Goal: Task Accomplishment & Management: Manage account settings

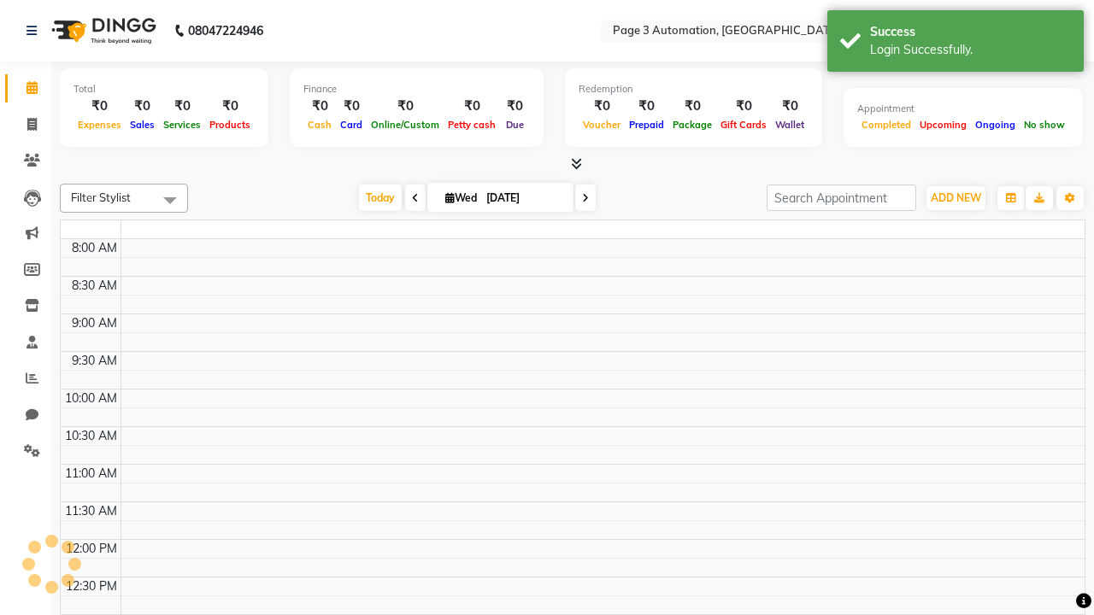
select select "en"
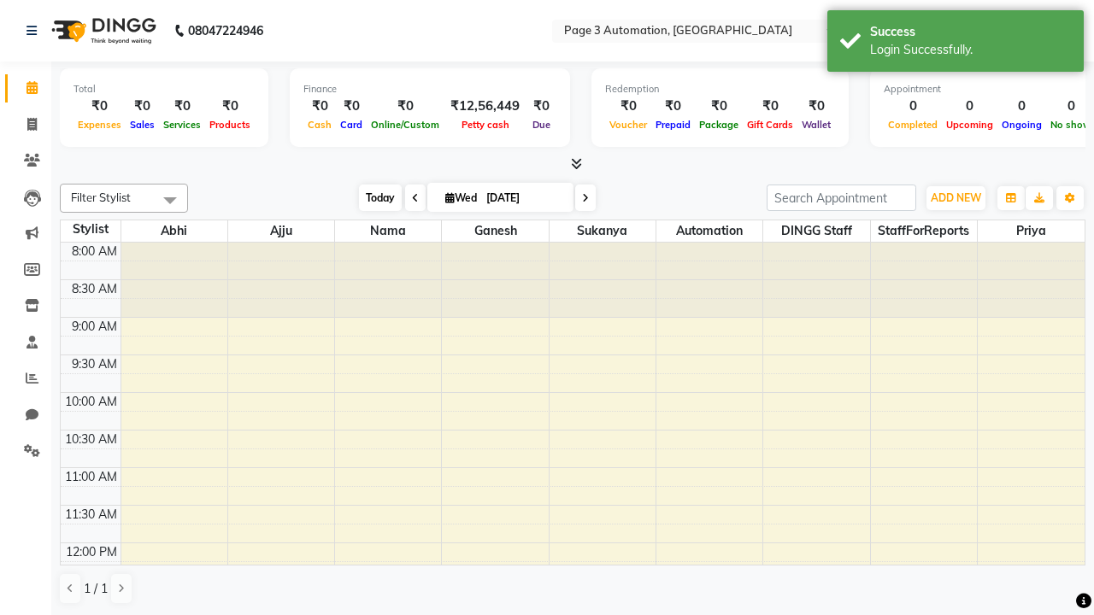
click at [372, 197] on span "Today" at bounding box center [380, 198] width 43 height 26
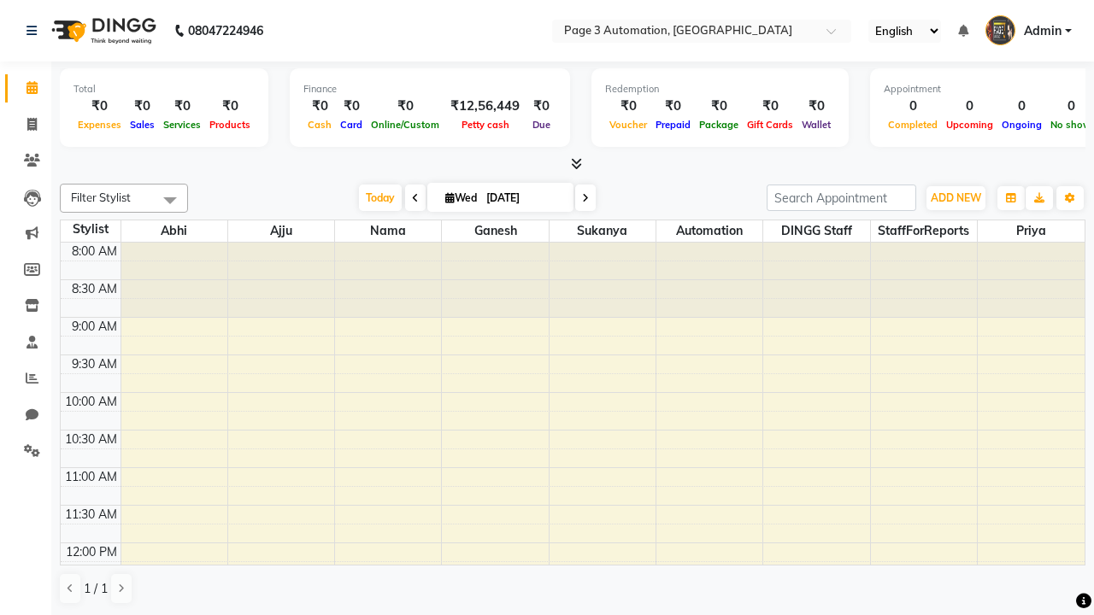
click at [582, 197] on icon at bounding box center [585, 198] width 7 height 10
type input "[DATE]"
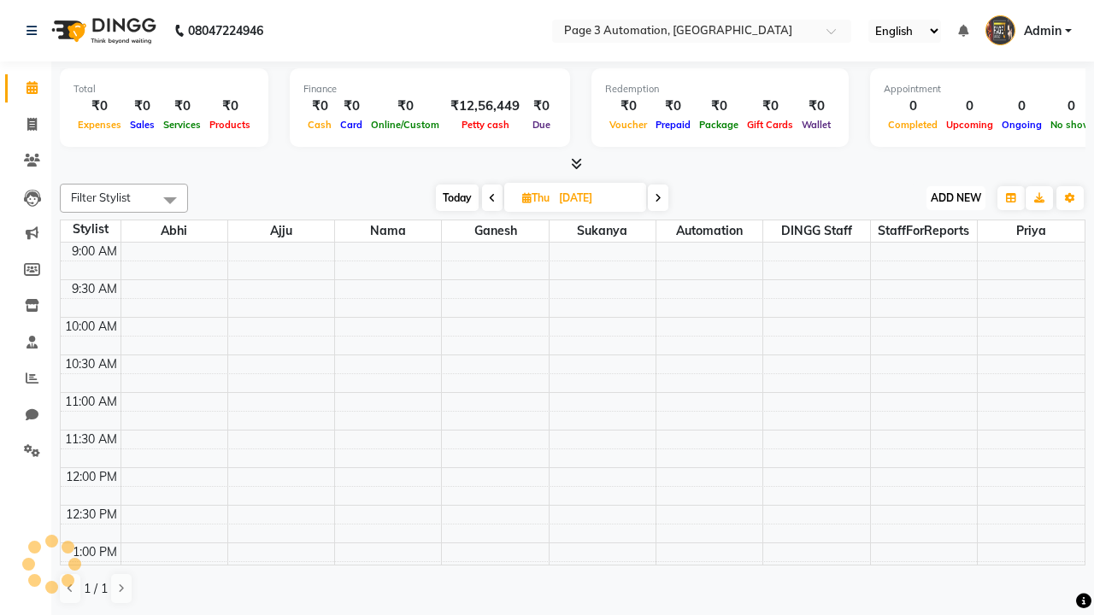
click at [956, 197] on span "ADD NEW" at bounding box center [956, 197] width 50 height 13
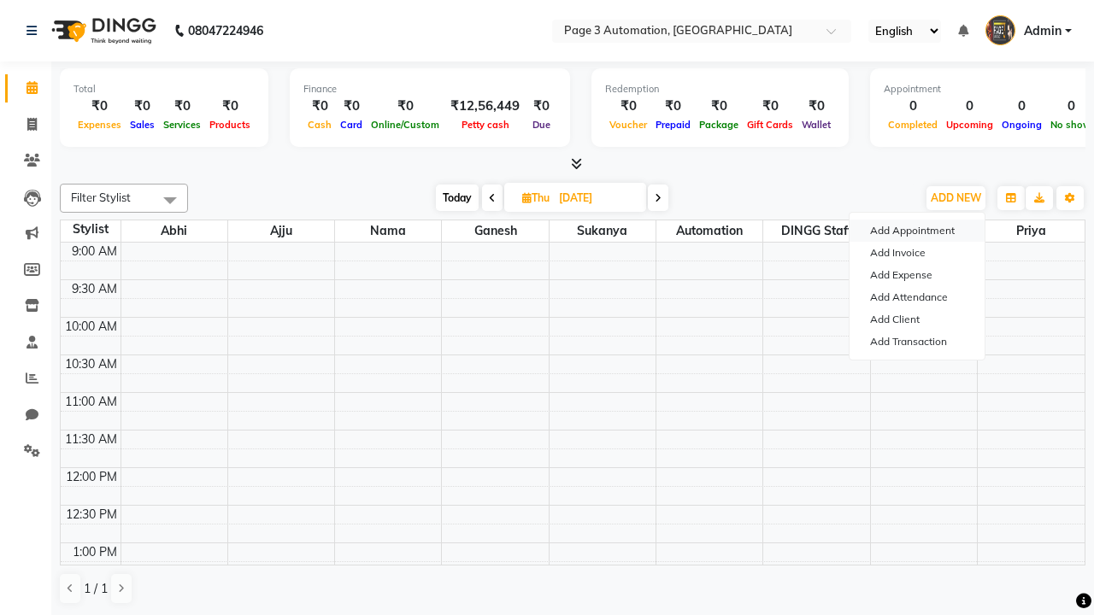
click at [917, 231] on button "Add Appointment" at bounding box center [917, 231] width 135 height 22
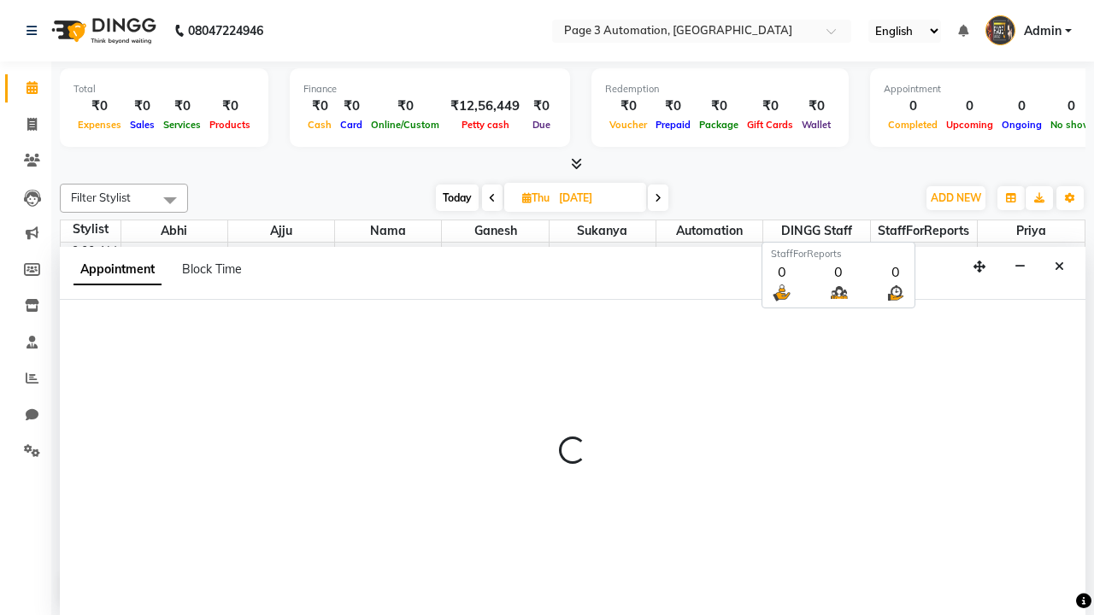
select select "tentative"
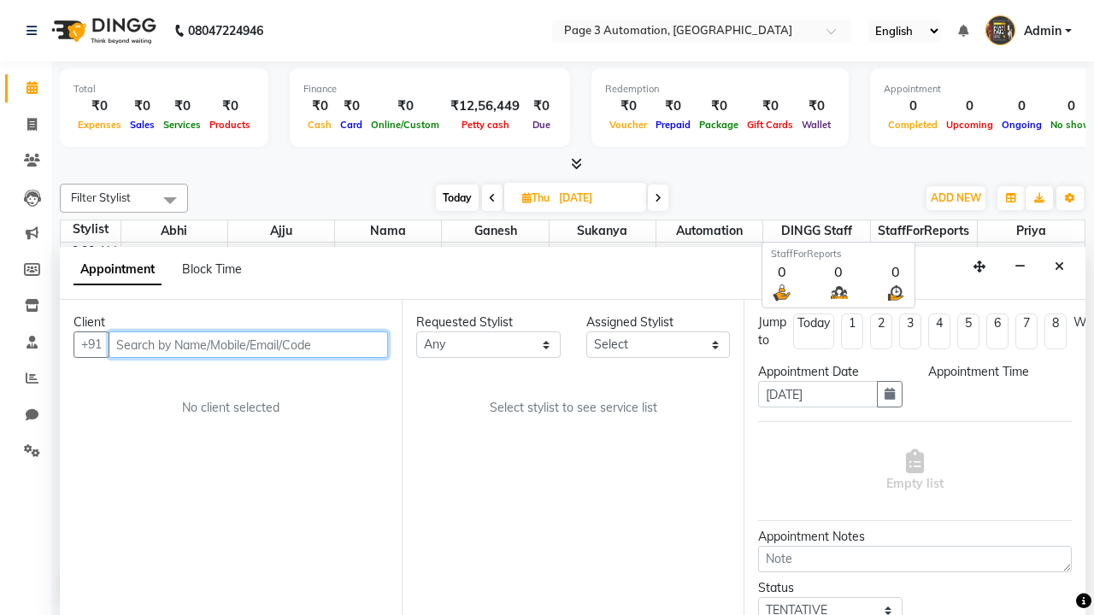
select select "600"
type input "8192346578"
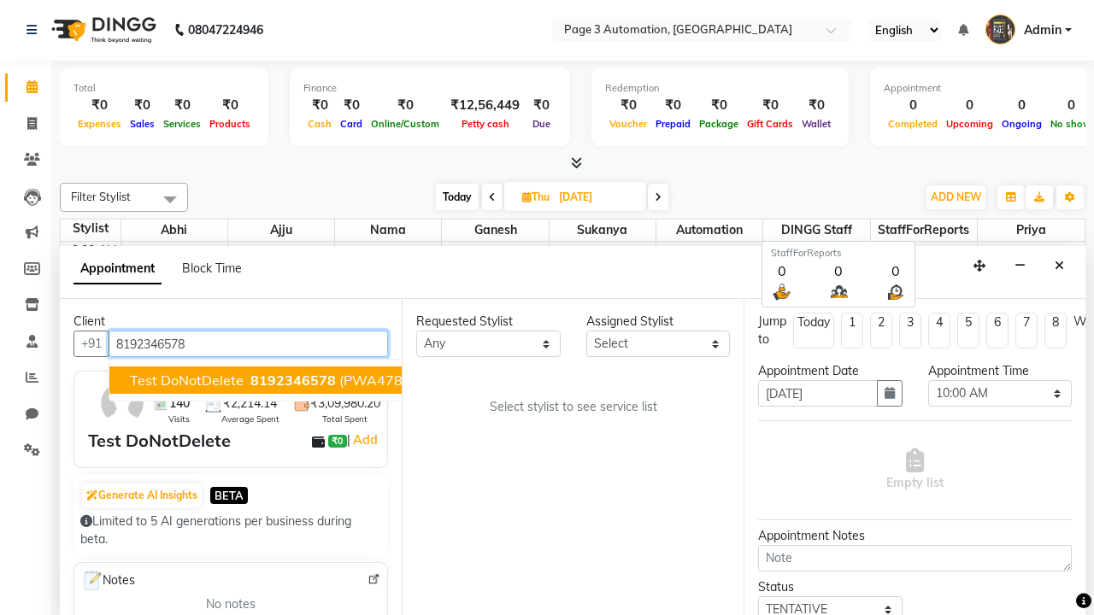
click at [250, 380] on span "8192346578" at bounding box center [292, 380] width 85 height 17
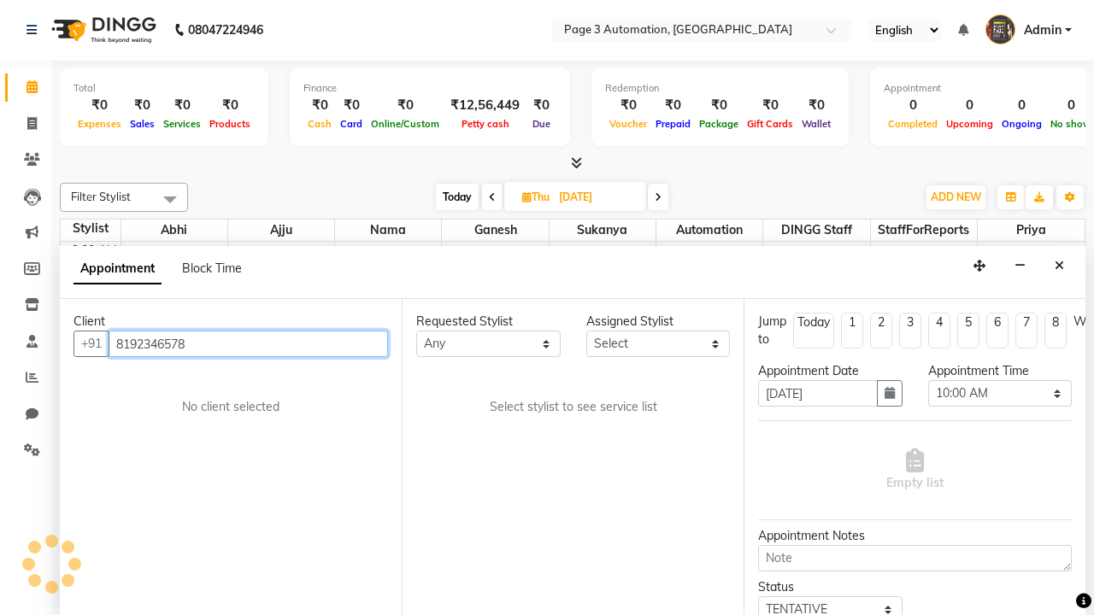
select select "711"
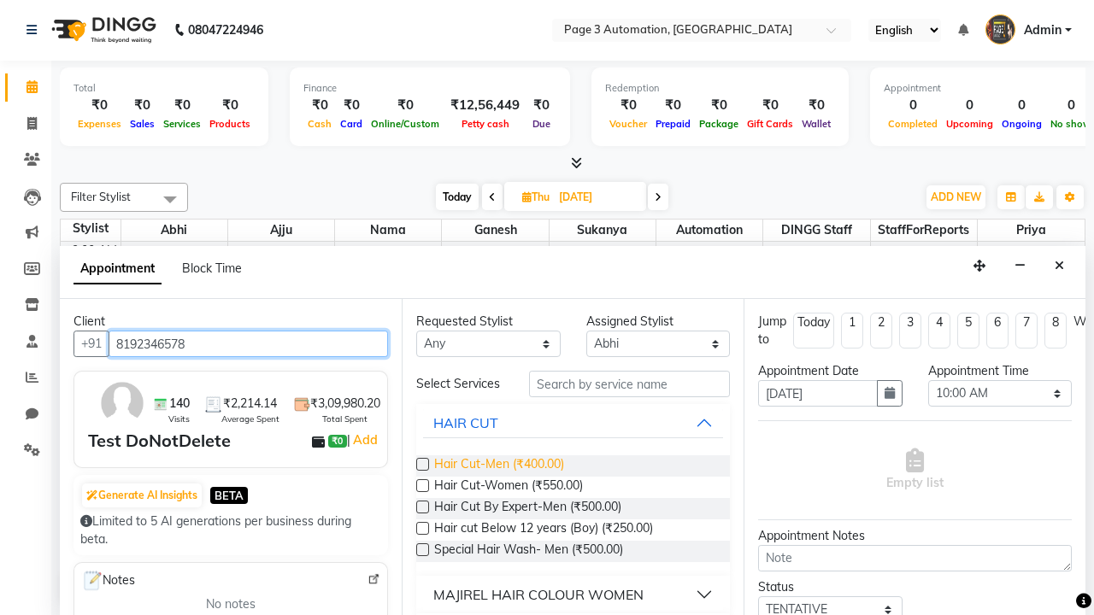
type input "8192346578"
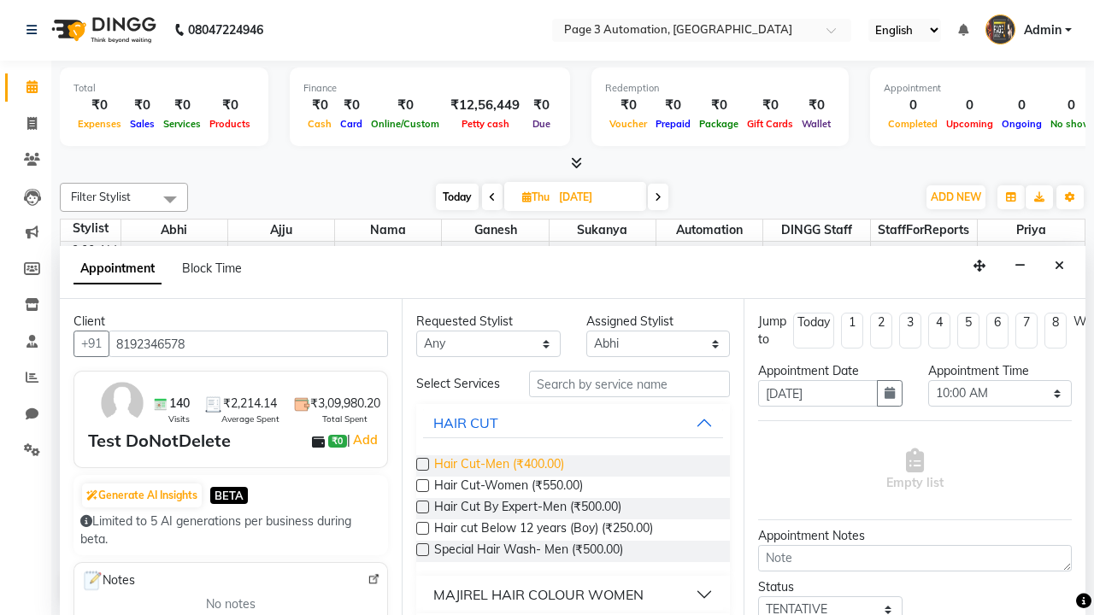
click at [498, 466] on span "Hair Cut-Men (₹400.00)" at bounding box center [499, 466] width 130 height 21
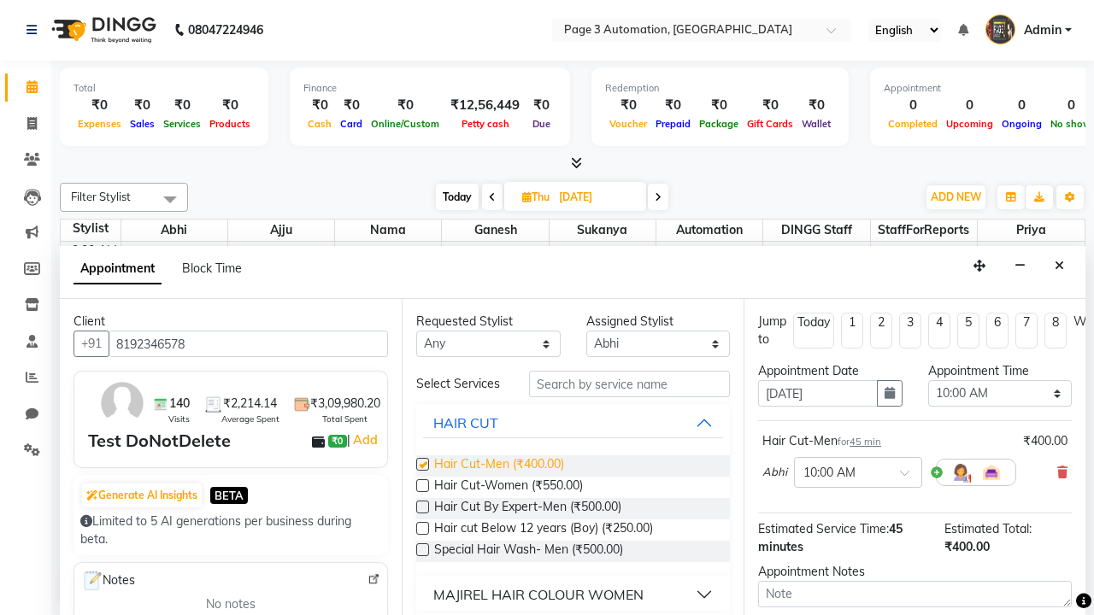
checkbox input "false"
select select "855"
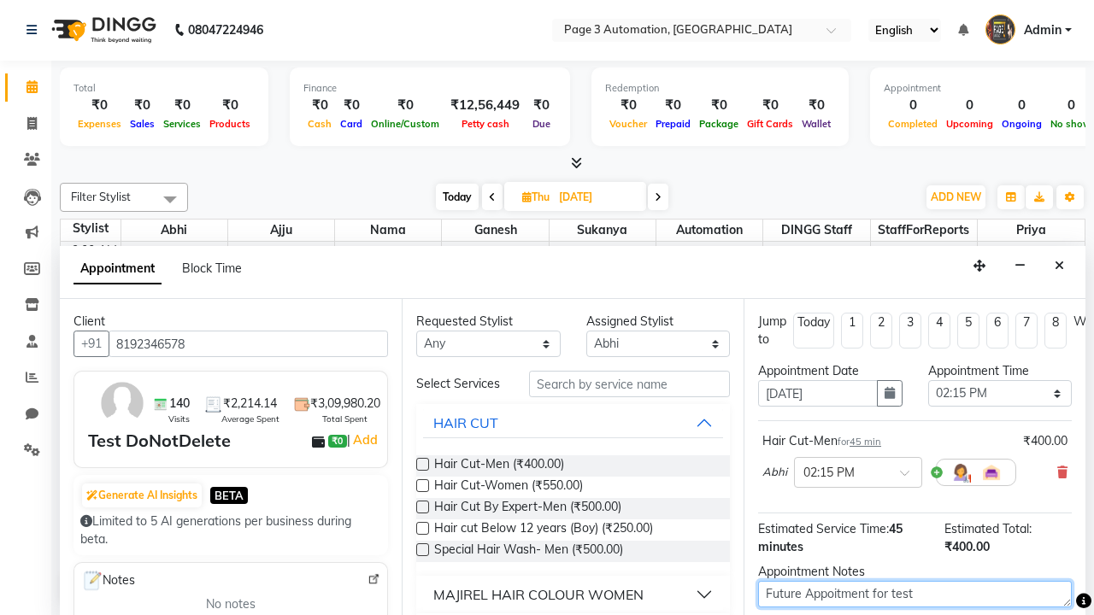
type textarea "Future Appoitment for test"
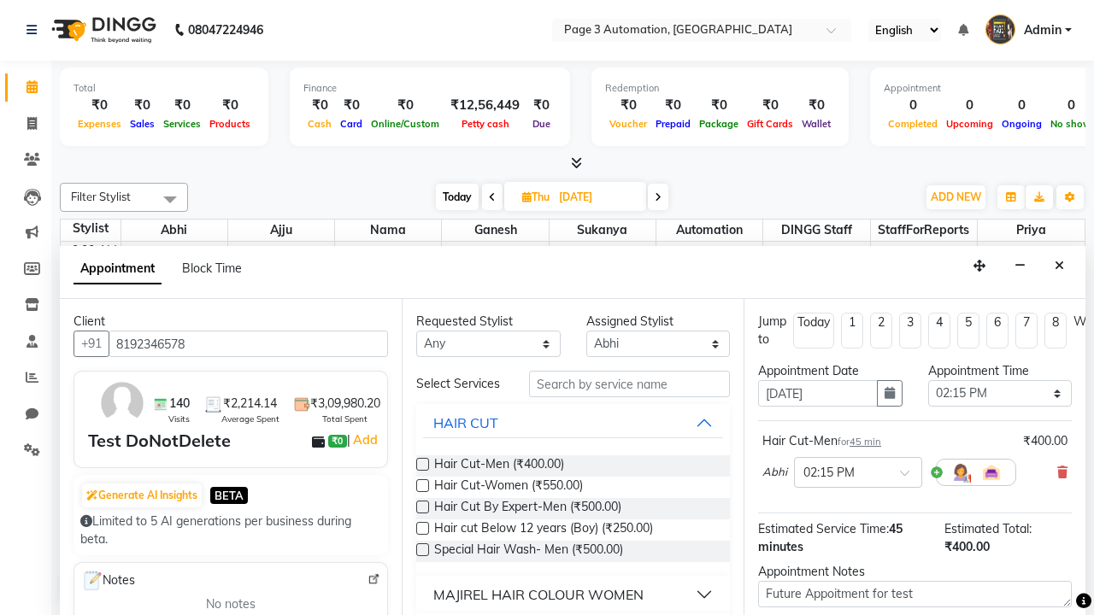
checkbox input "false"
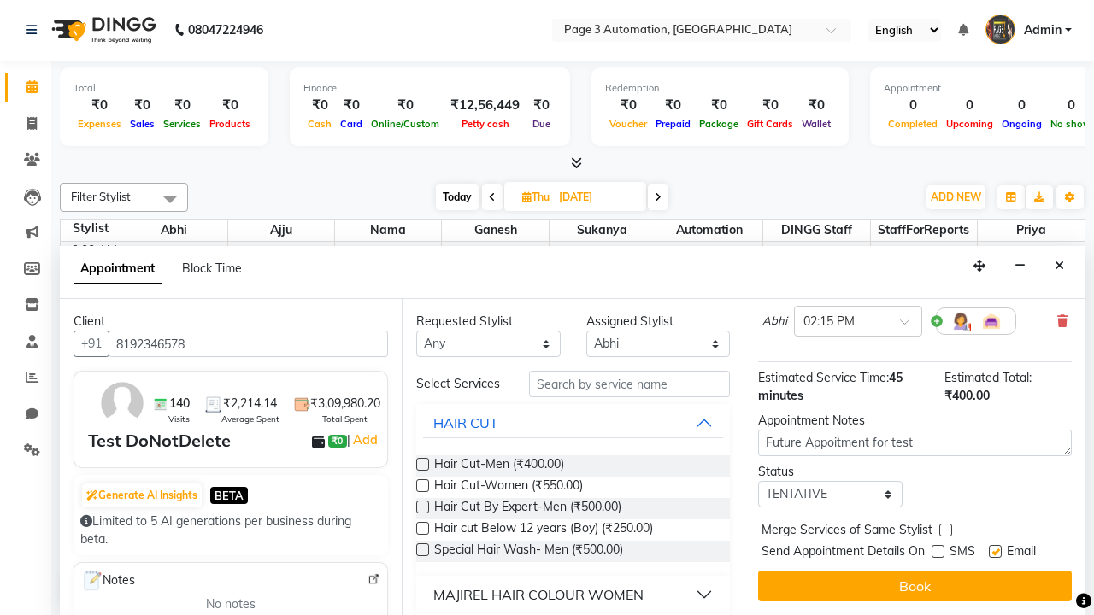
click at [995, 551] on label at bounding box center [995, 551] width 13 height 13
click at [995, 551] on input "checkbox" at bounding box center [994, 553] width 11 height 11
checkbox input "false"
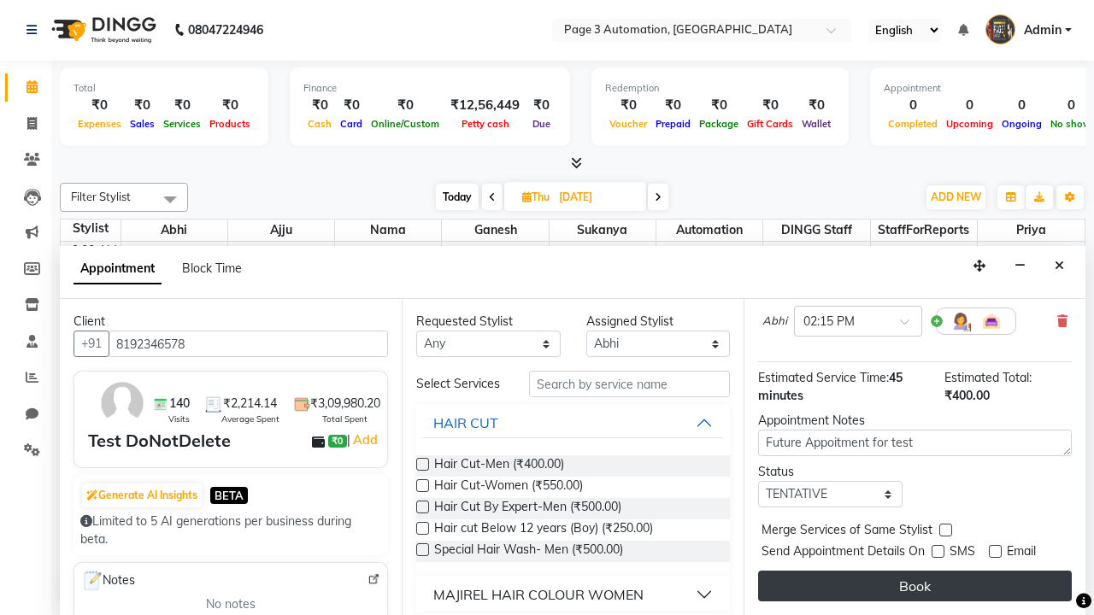
click at [915, 586] on button "Book" at bounding box center [915, 586] width 314 height 31
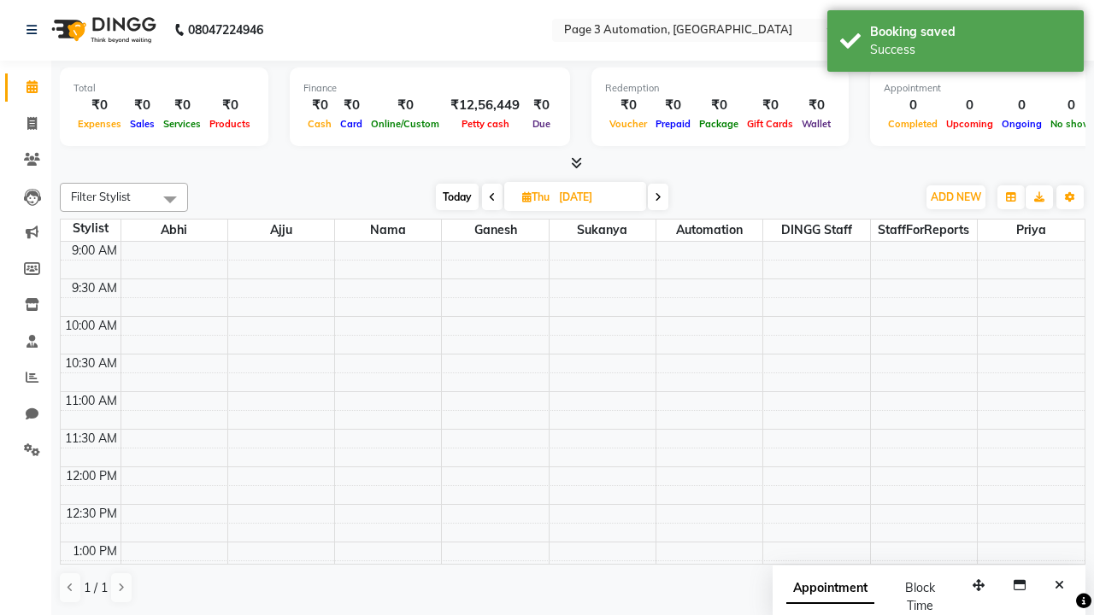
scroll to position [0, 0]
click at [956, 44] on div "Success" at bounding box center [970, 50] width 201 height 18
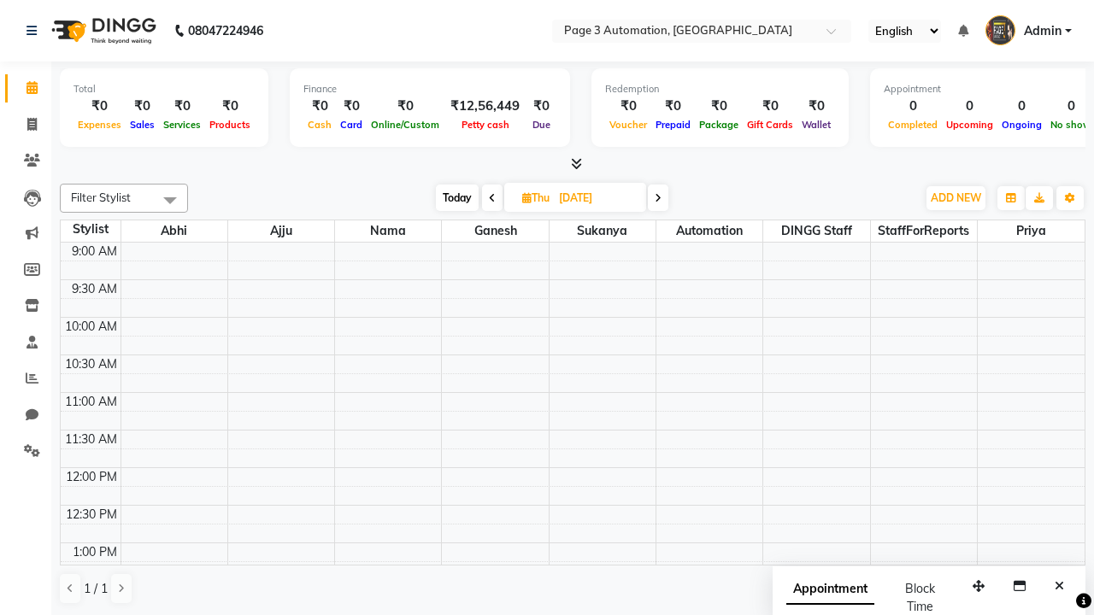
click at [170, 200] on span at bounding box center [170, 200] width 34 height 32
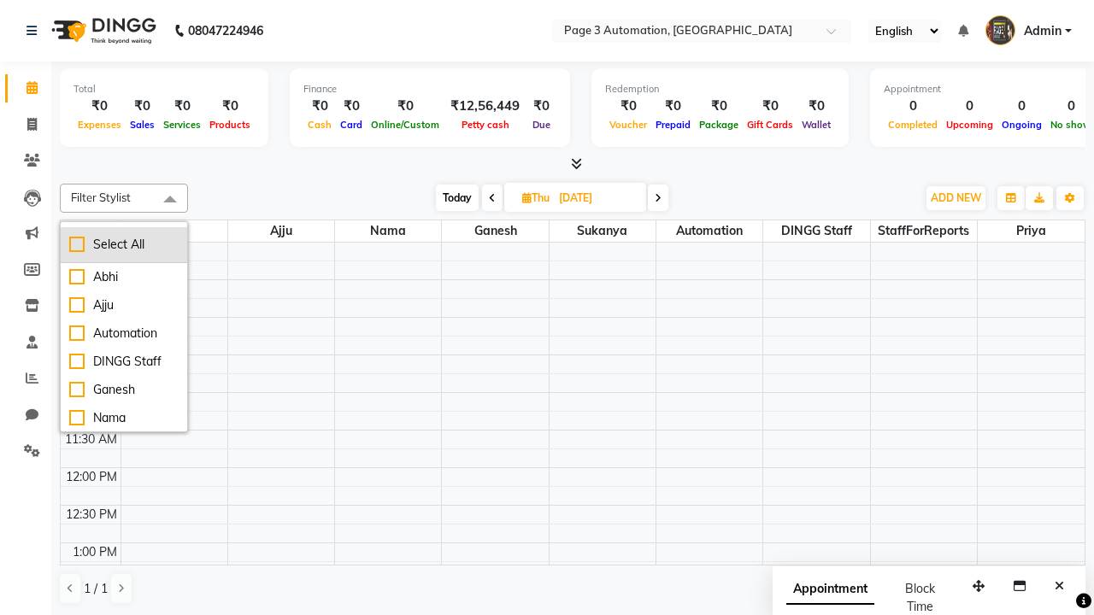
click at [124, 244] on div "Select All" at bounding box center [123, 245] width 109 height 18
checkbox input "true"
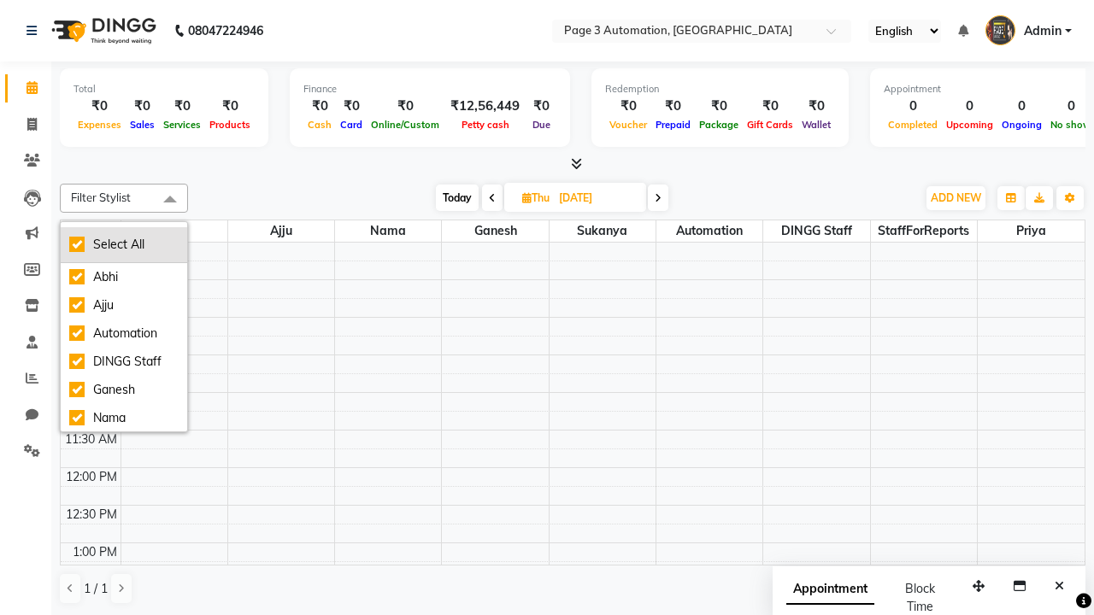
checkbox input "true"
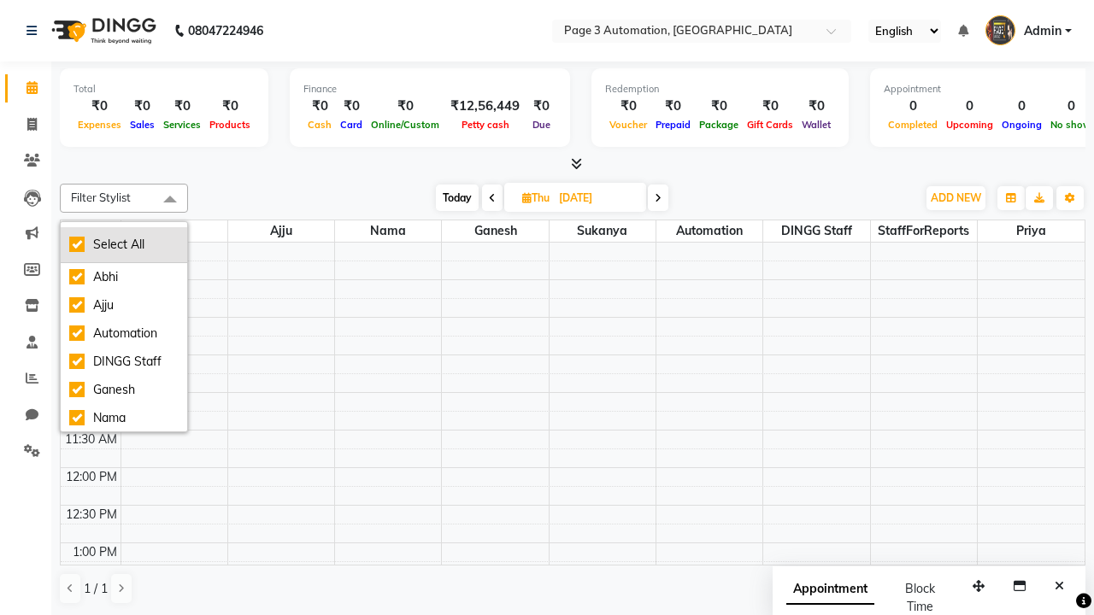
checkbox input "true"
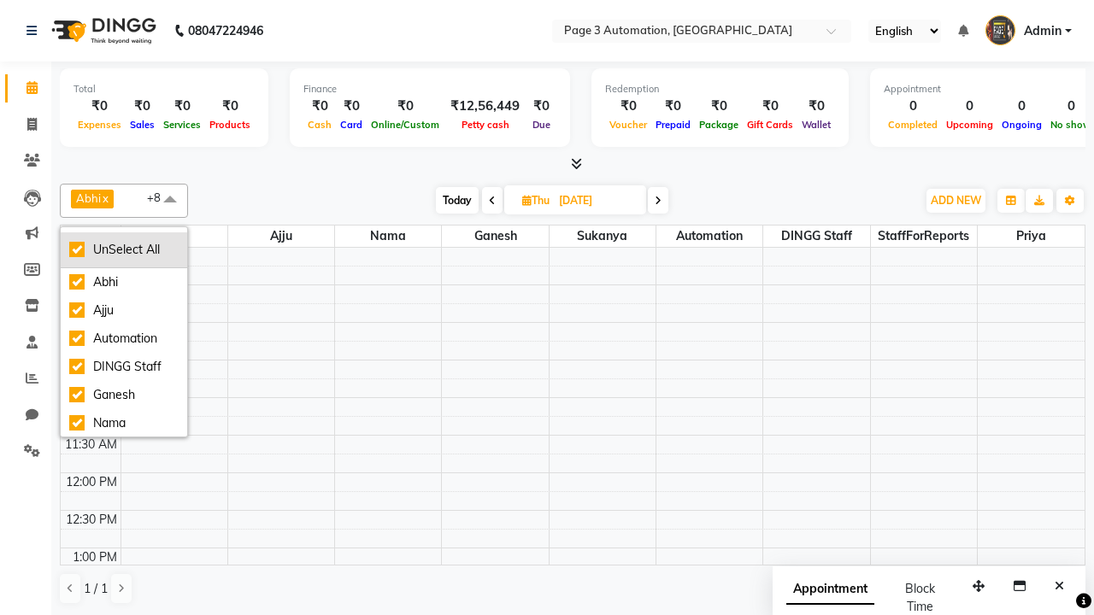
click at [124, 250] on div "UnSelect All" at bounding box center [123, 250] width 109 height 18
checkbox input "false"
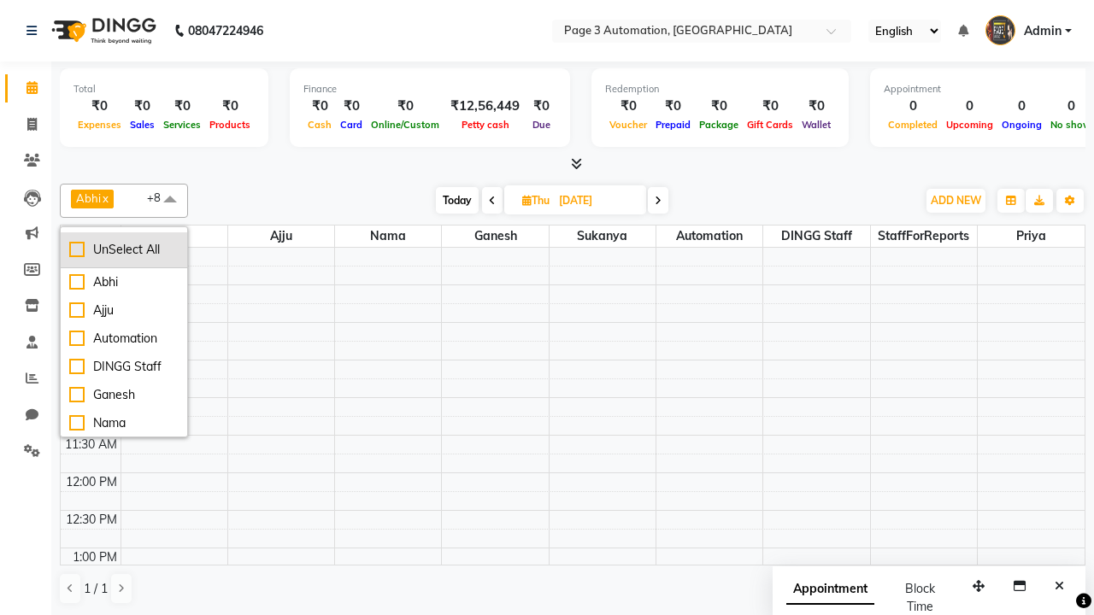
checkbox input "false"
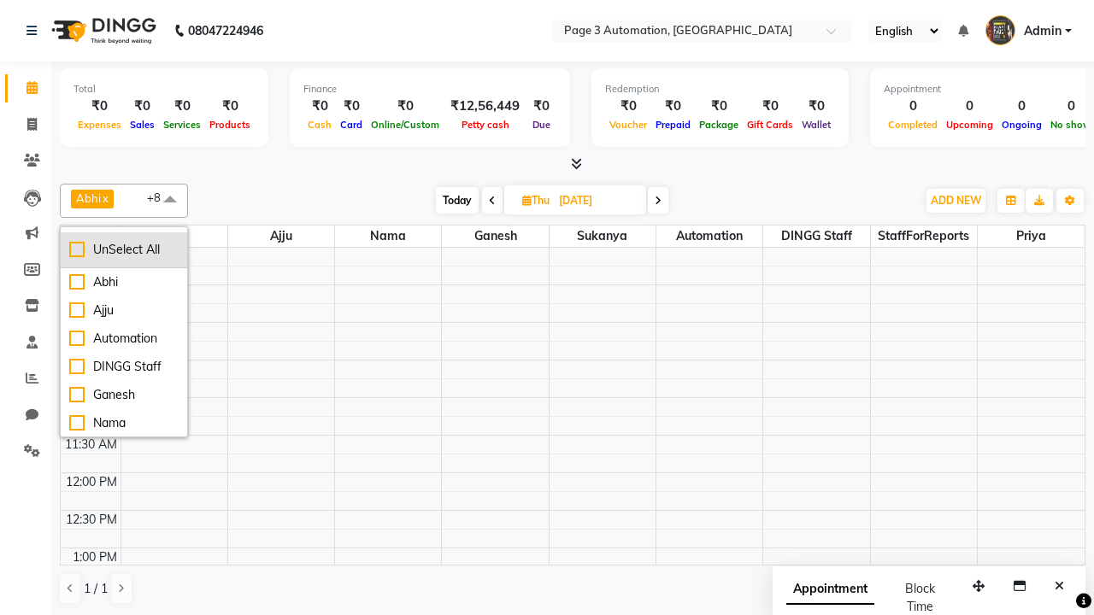
checkbox input "false"
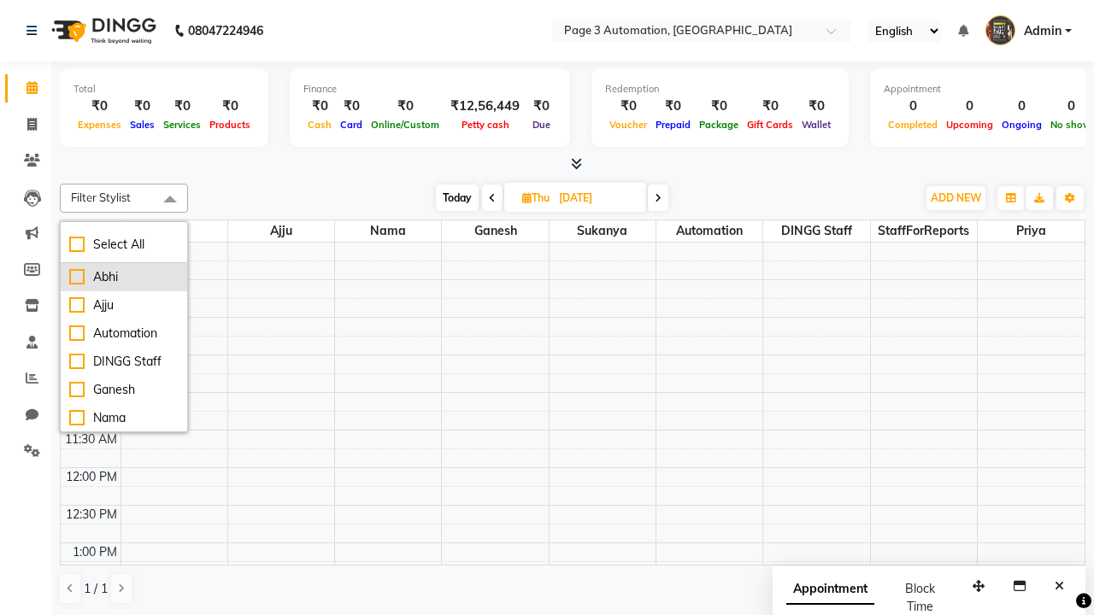
click at [124, 277] on div "Abhi" at bounding box center [123, 277] width 109 height 18
checkbox input "true"
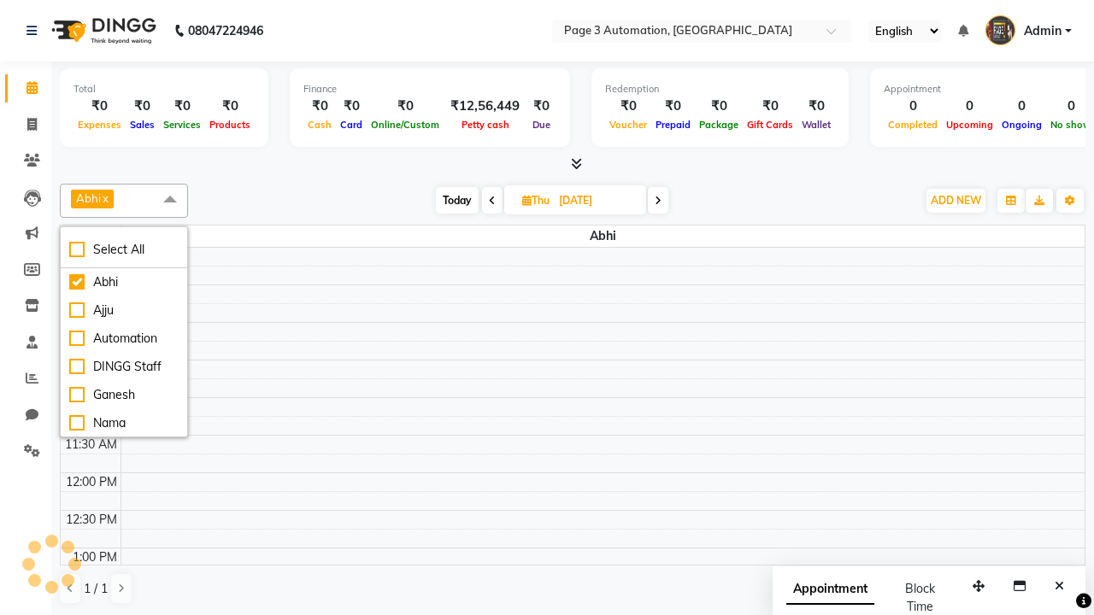
click at [170, 200] on span at bounding box center [170, 200] width 34 height 32
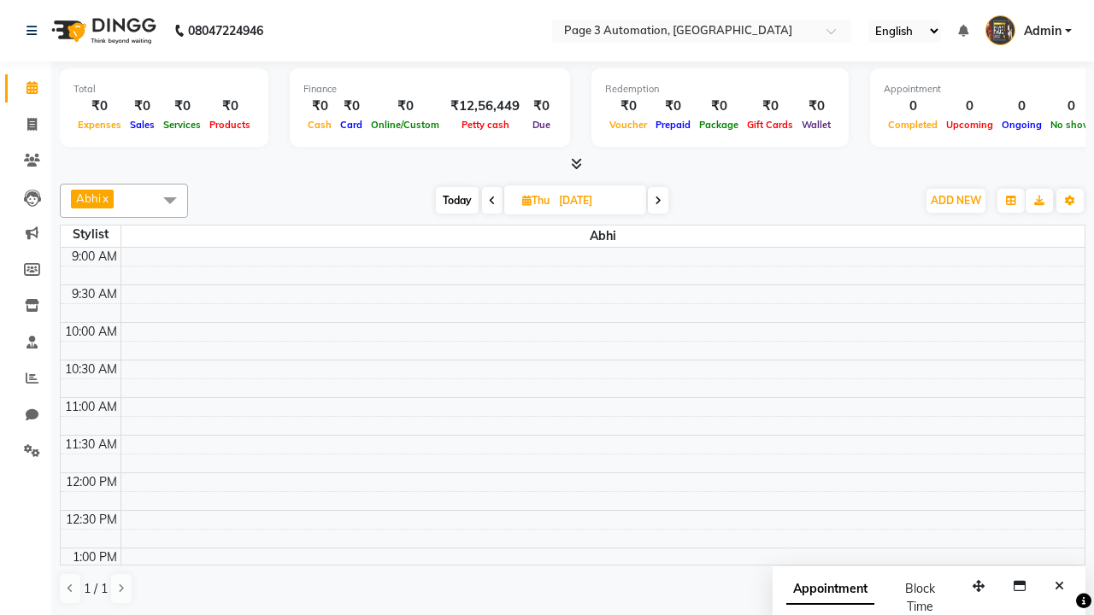
scroll to position [264, 0]
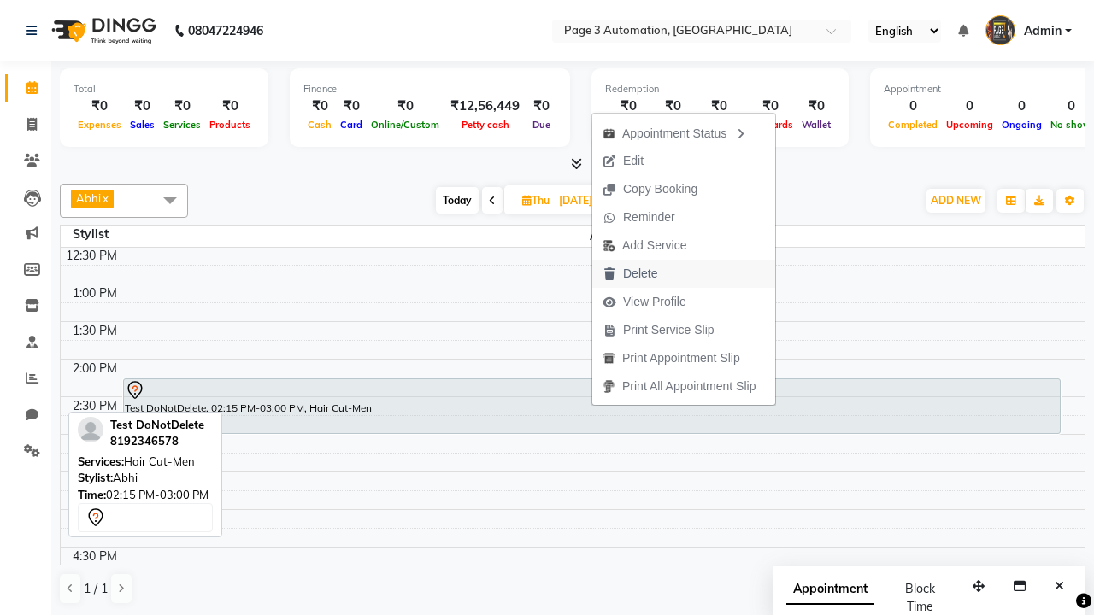
click at [686, 274] on button "Delete" at bounding box center [683, 274] width 183 height 28
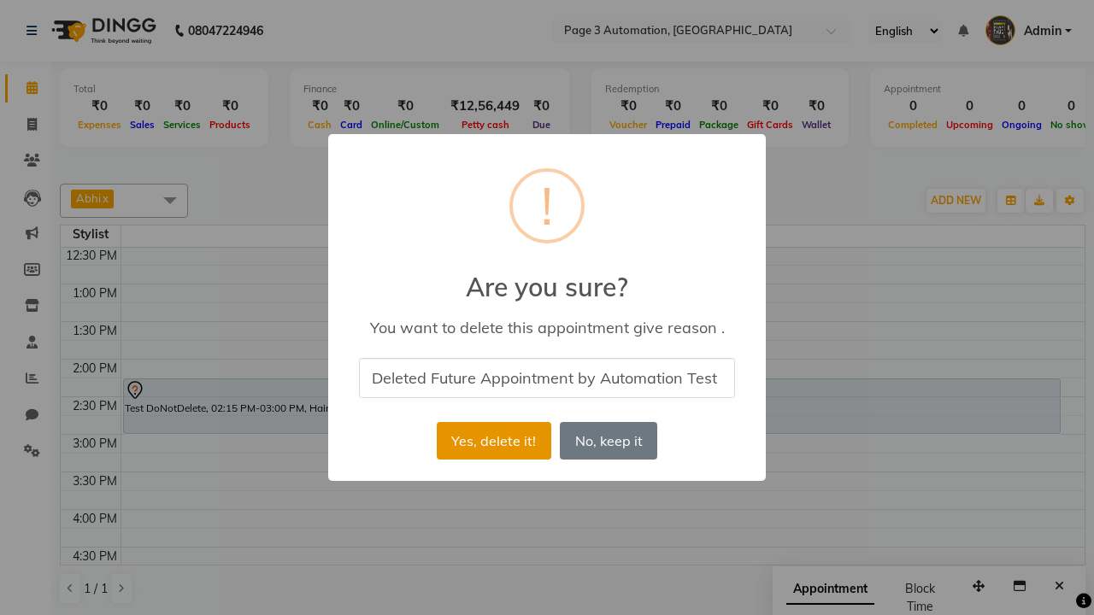
type input "Deleted Future Appointment by Automation Test"
click at [493, 441] on button "Yes, delete it!" at bounding box center [494, 441] width 115 height 38
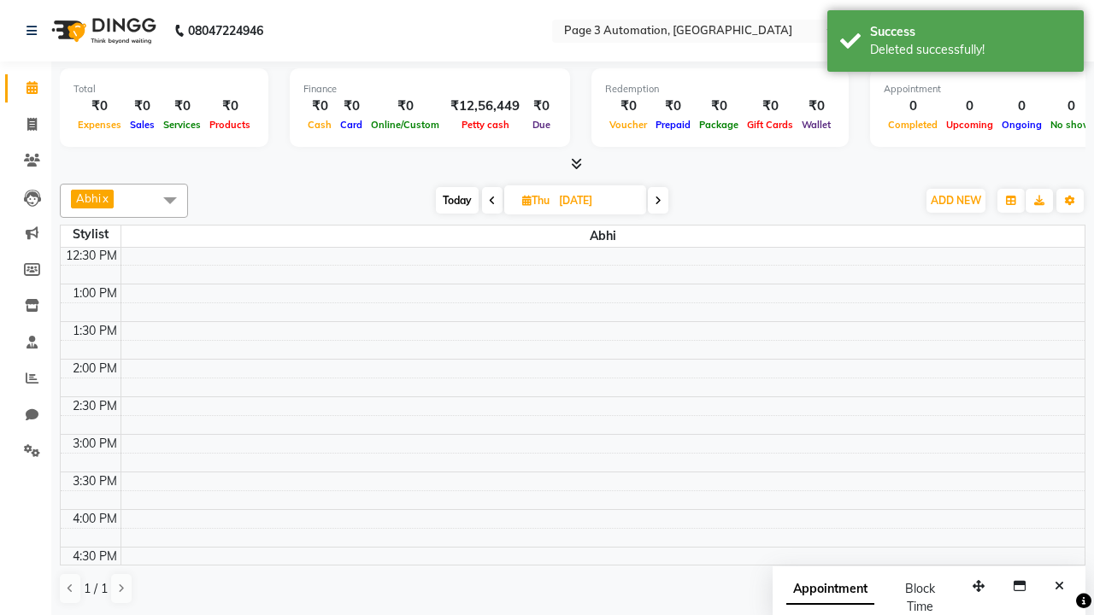
click at [956, 44] on div "Deleted successfully!" at bounding box center [970, 50] width 201 height 18
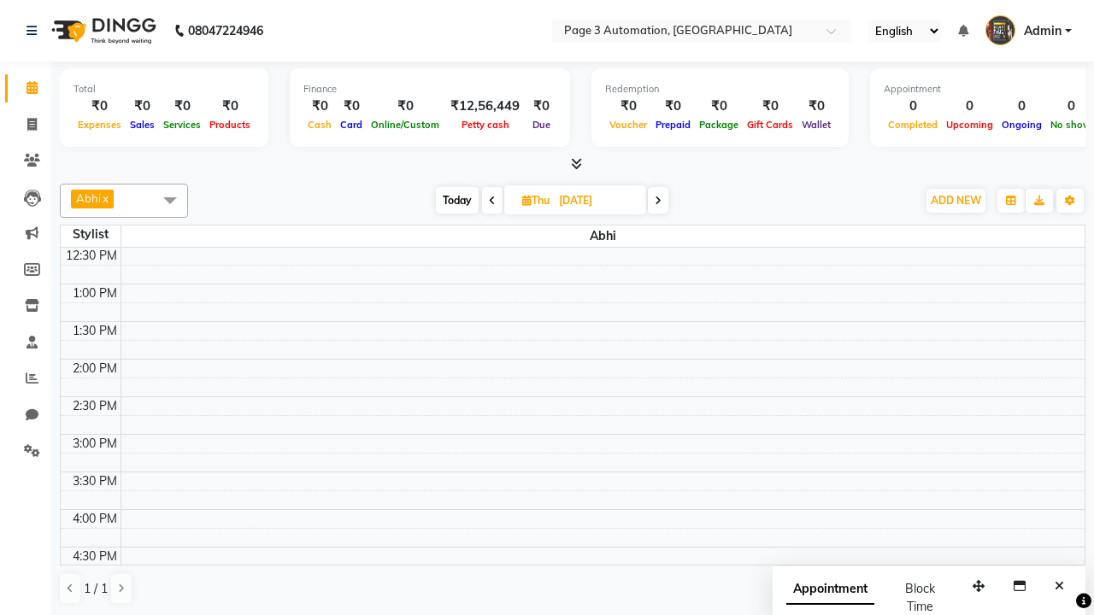
click at [170, 200] on span at bounding box center [170, 200] width 34 height 32
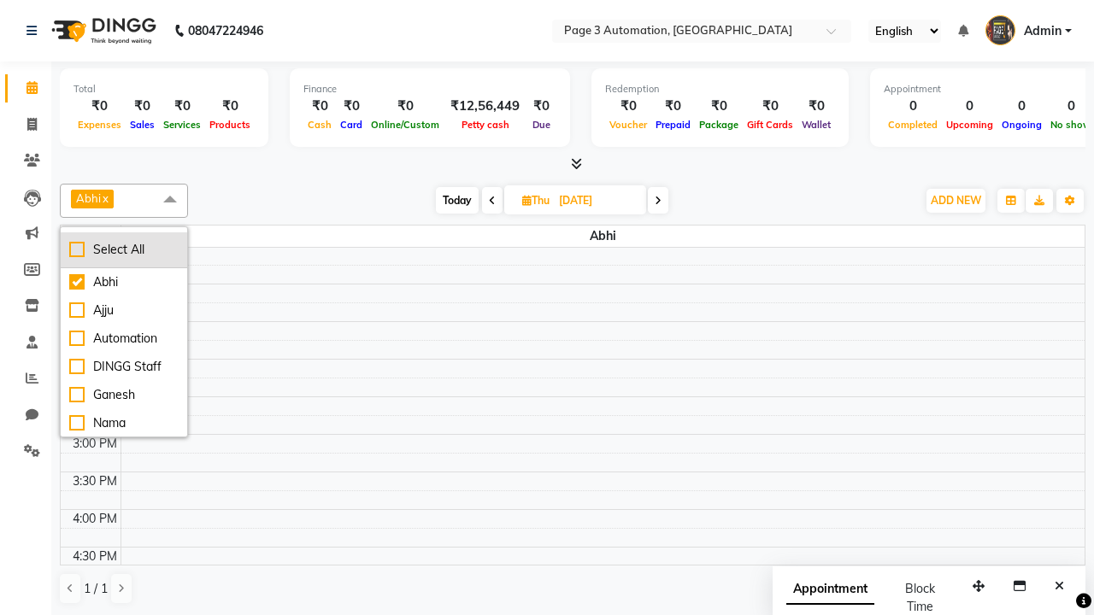
click at [124, 250] on div "Select All" at bounding box center [123, 250] width 109 height 18
checkbox input "true"
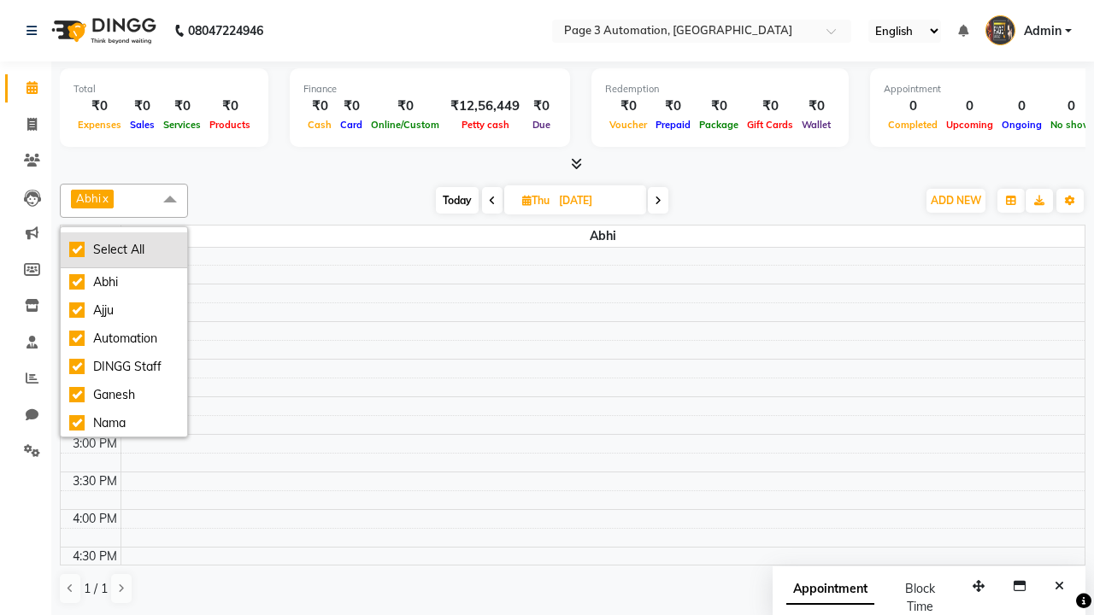
checkbox input "true"
